Goal: Information Seeking & Learning: Find contact information

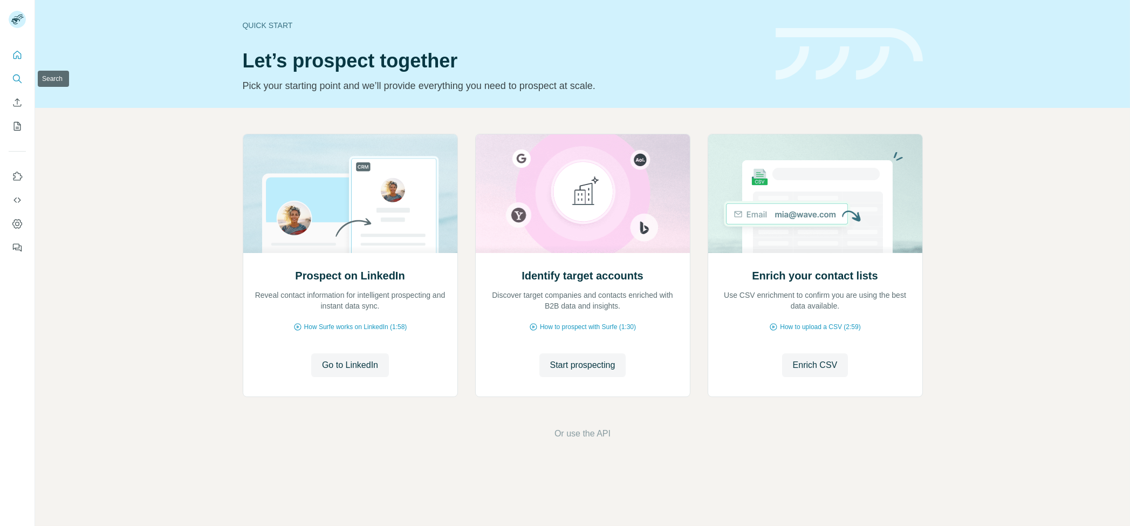
click at [19, 78] on icon "Search" at bounding box center [16, 77] width 7 height 7
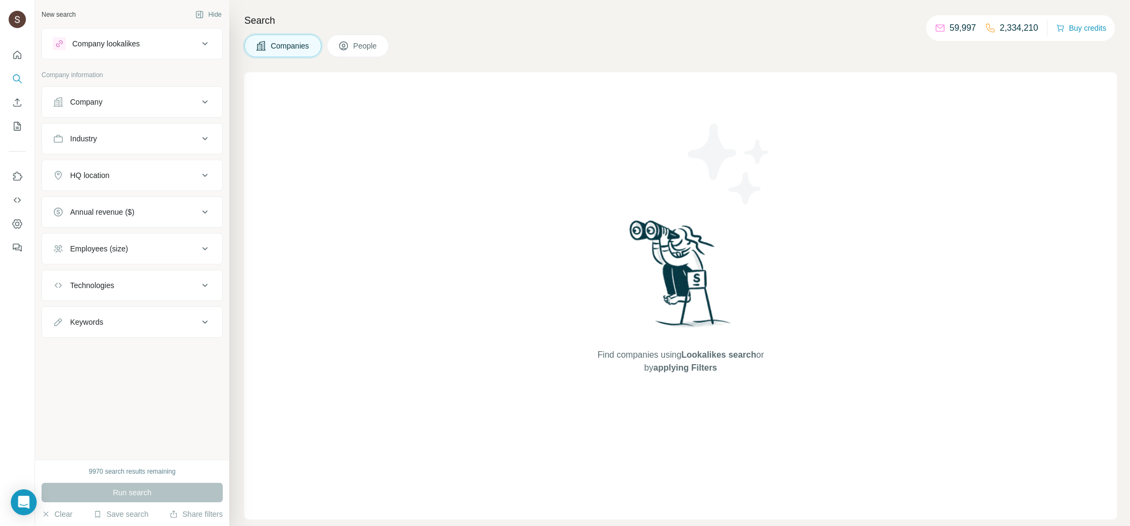
click at [119, 94] on button "Company" at bounding box center [132, 102] width 180 height 26
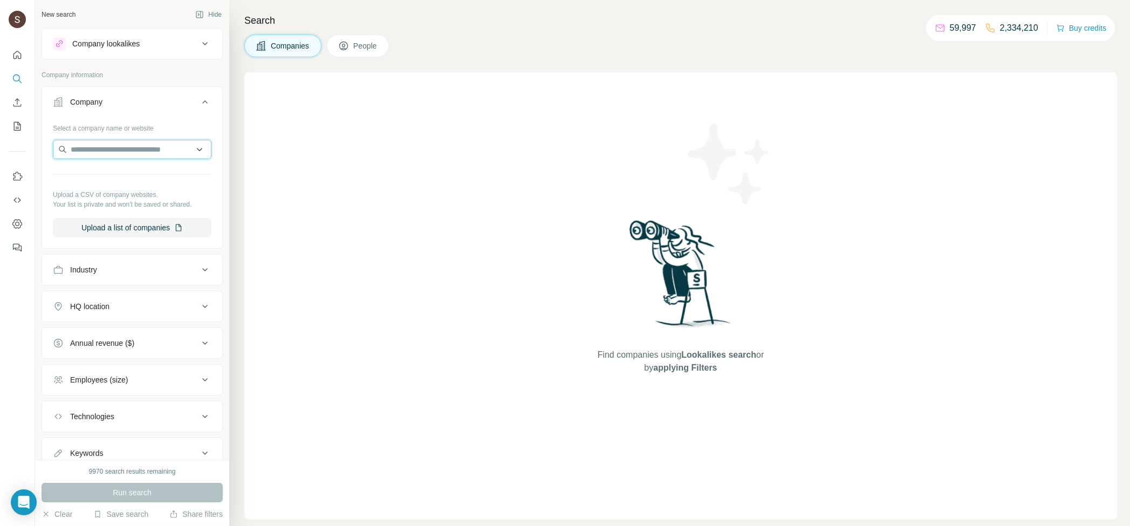
click at [117, 148] on input "text" at bounding box center [132, 149] width 159 height 19
paste input "**********"
type input "**********"
click at [125, 176] on p "[PERSON_NAME] e Medalhas" at bounding box center [135, 173] width 103 height 11
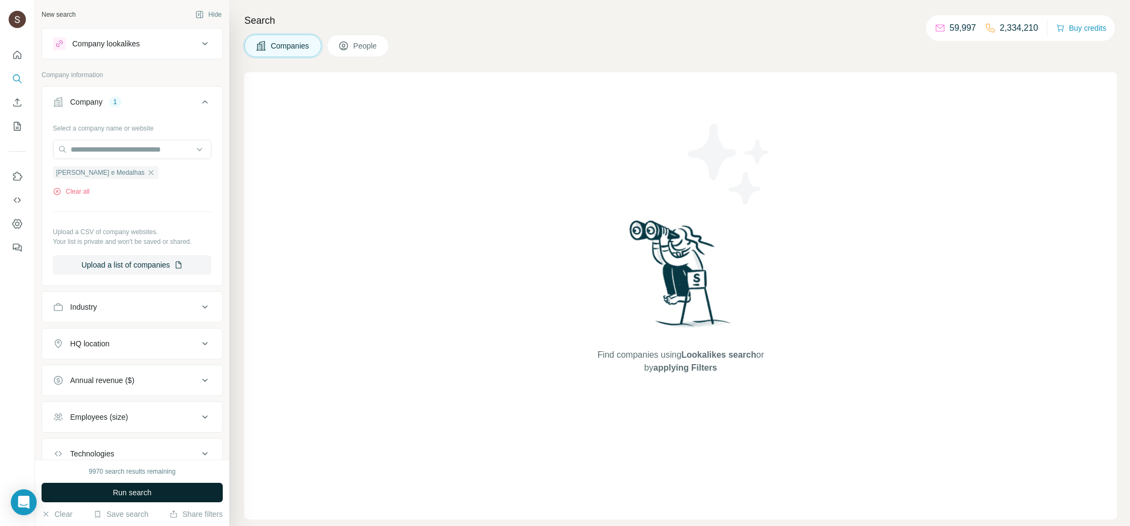
click at [138, 494] on span "Run search" at bounding box center [132, 492] width 39 height 11
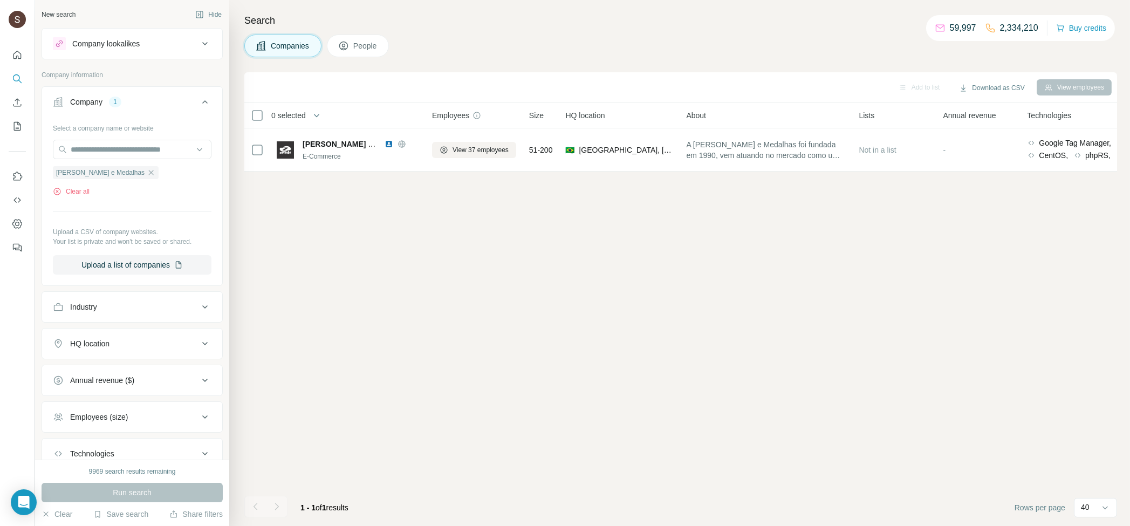
click at [360, 55] on button "People" at bounding box center [358, 46] width 63 height 23
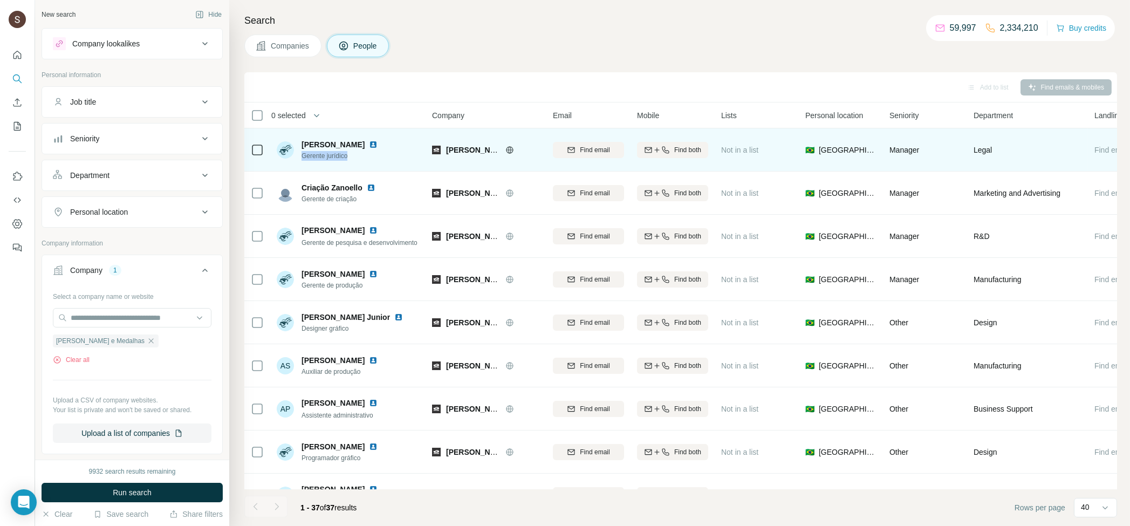
drag, startPoint x: 357, startPoint y: 158, endPoint x: 298, endPoint y: 163, distance: 59.0
click at [298, 163] on div "[PERSON_NAME] Gerente jurídico" at bounding box center [348, 150] width 143 height 30
copy span "Gerente jurídico"
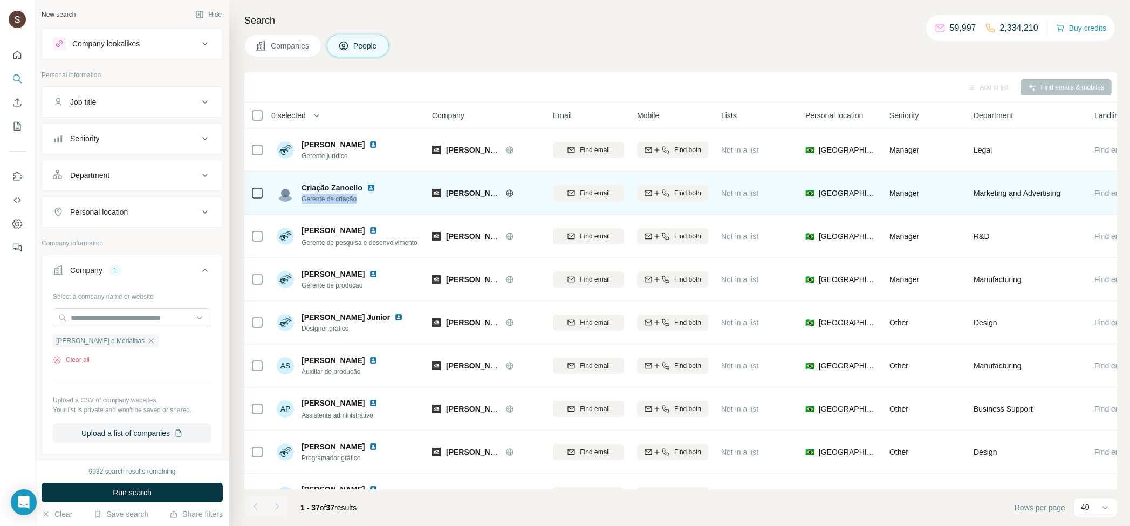
copy span "Gerente de criação"
drag, startPoint x: 367, startPoint y: 202, endPoint x: 305, endPoint y: 199, distance: 61.6
click at [304, 203] on span "Gerente de criação" at bounding box center [341, 199] width 78 height 10
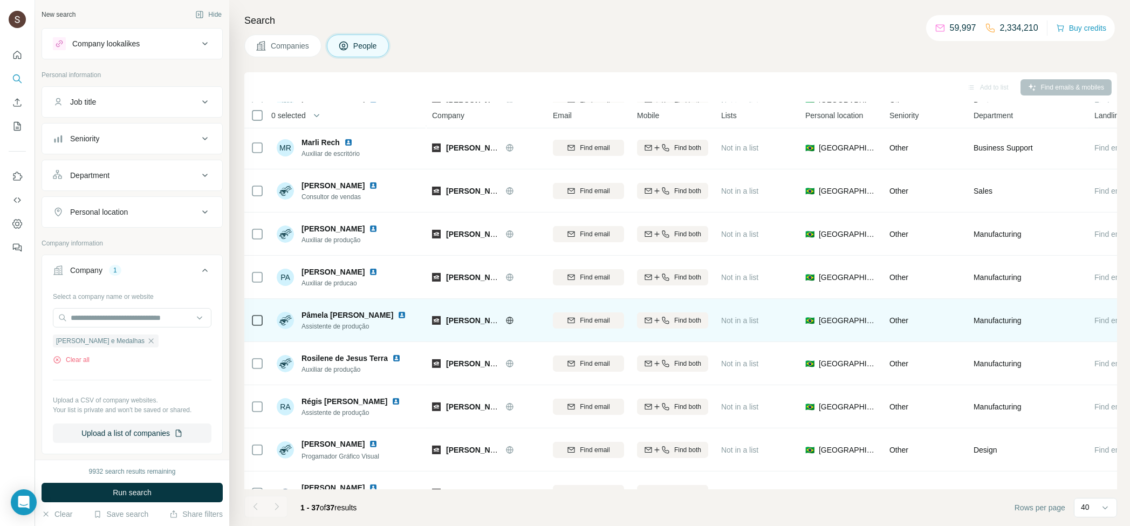
scroll to position [1236, 0]
